Goal: Find contact information: Find contact information

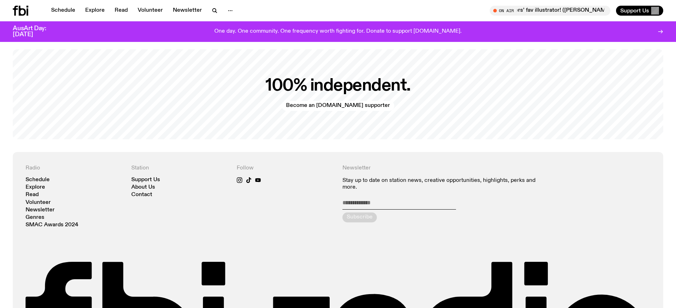
scroll to position [1630, 0]
click at [145, 185] on link "About Us" at bounding box center [143, 187] width 24 height 5
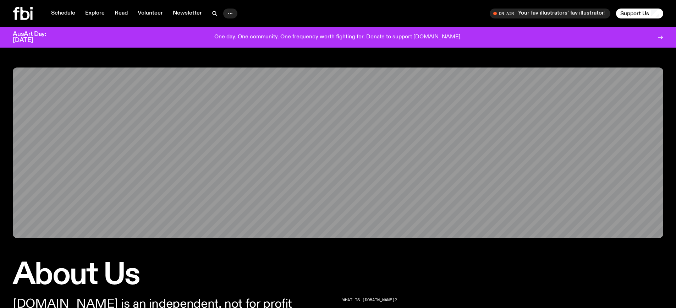
click at [233, 13] on icon "button" at bounding box center [230, 13] width 9 height 9
click at [229, 40] on link "Contact" at bounding box center [231, 41] width 36 height 10
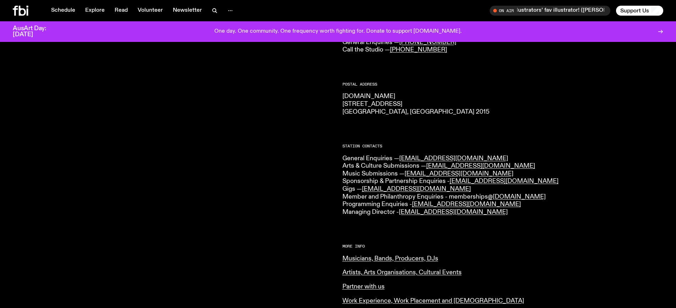
scroll to position [105, 0]
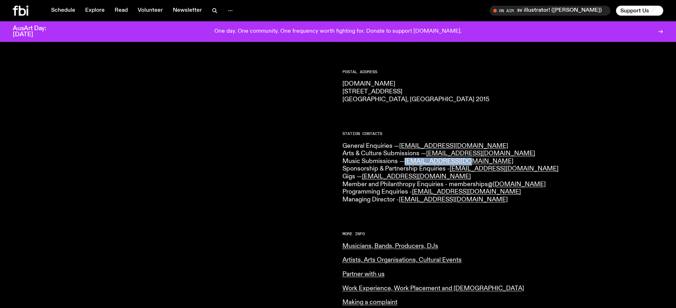
drag, startPoint x: 472, startPoint y: 160, endPoint x: 408, endPoint y: 165, distance: 64.5
click at [408, 165] on p "General Enquiries — [EMAIL_ADDRESS][DOMAIN_NAME] Arts & Culture Submissions — […" at bounding box center [503, 172] width 321 height 61
copy link "[EMAIL_ADDRESS][DOMAIN_NAME]"
